Goal: Check status: Check status

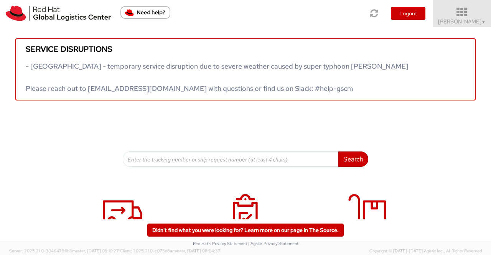
click at [462, 18] on span "Sumitra Hansdah ▼" at bounding box center [462, 21] width 48 height 7
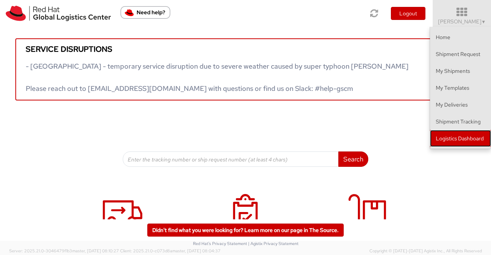
click at [469, 141] on link "Logistics Dashboard" at bounding box center [460, 138] width 61 height 17
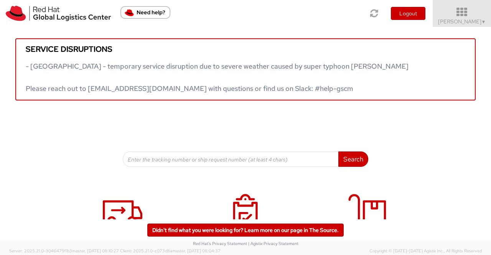
click at [450, 23] on span "Sumitra Hansdah ▼" at bounding box center [462, 21] width 48 height 7
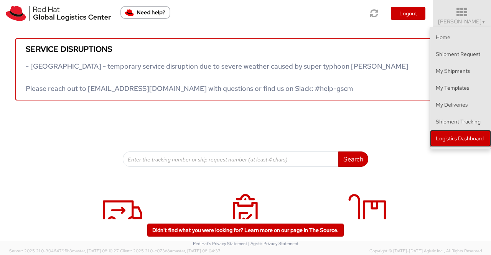
click at [452, 135] on link "Logistics Dashboard" at bounding box center [460, 138] width 61 height 17
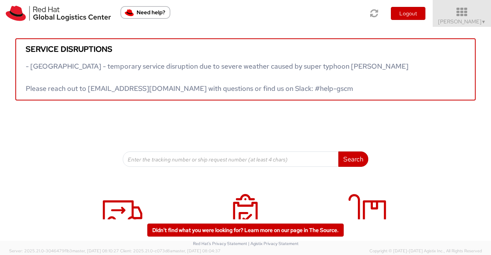
click at [464, 20] on span "Sumitra Hansdah ▼" at bounding box center [462, 21] width 48 height 7
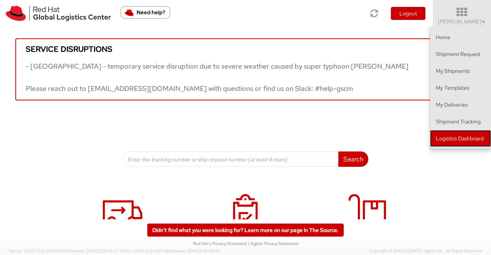
click at [471, 140] on link "Logistics Dashboard" at bounding box center [460, 138] width 61 height 17
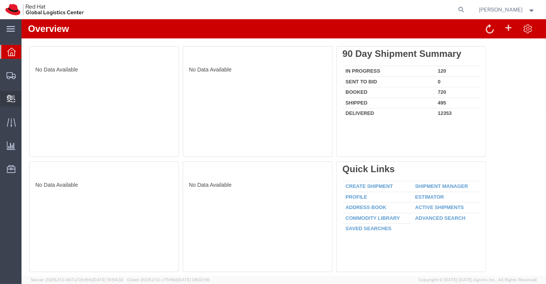
click at [13, 98] on icon at bounding box center [11, 99] width 8 height 8
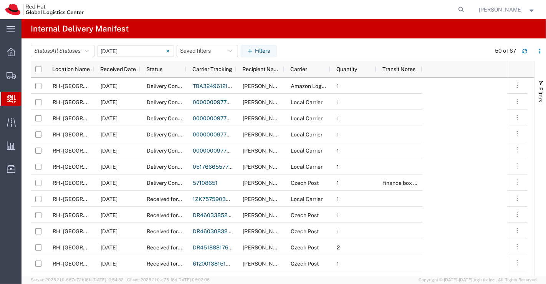
click at [0, 0] on span "Create Delivery" at bounding box center [0, 0] width 0 height 0
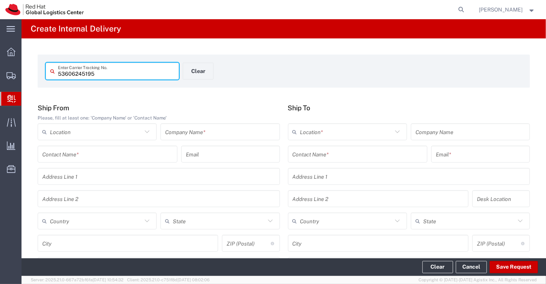
type input "53606245195"
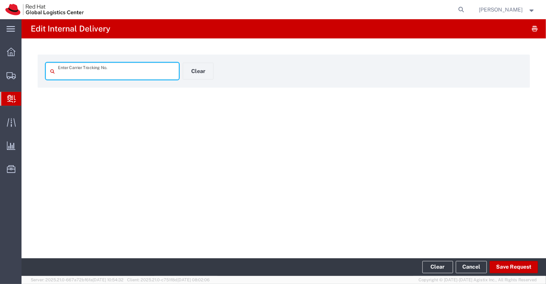
type input "53606245195"
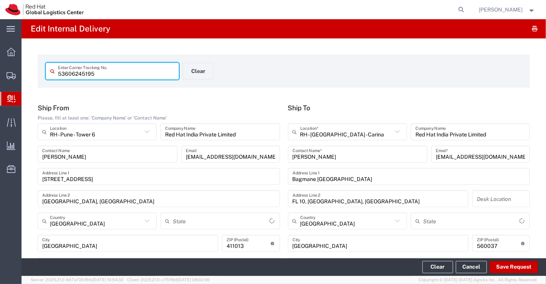
type input "Your Packaging"
type input "Mahārāshtra"
type input "Ground"
type input "Karnataka"
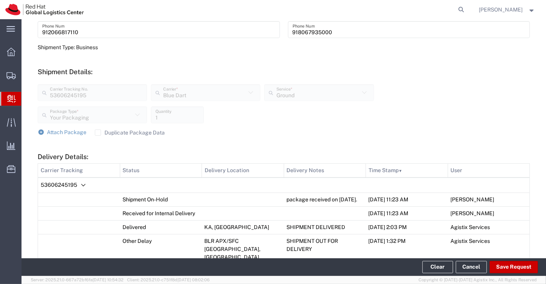
scroll to position [256, 0]
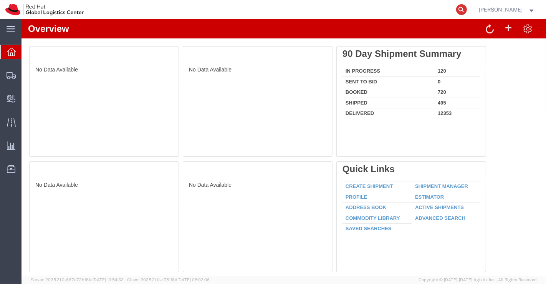
click at [462, 8] on icon at bounding box center [461, 9] width 11 height 11
paste input "392711624960"
type input "392711624960"
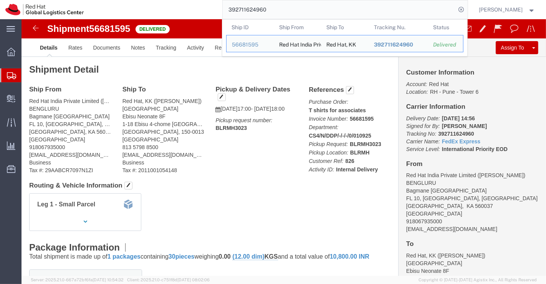
click div "Leg 1 - Small Parcel"
